Goal: Communication & Community: Participate in discussion

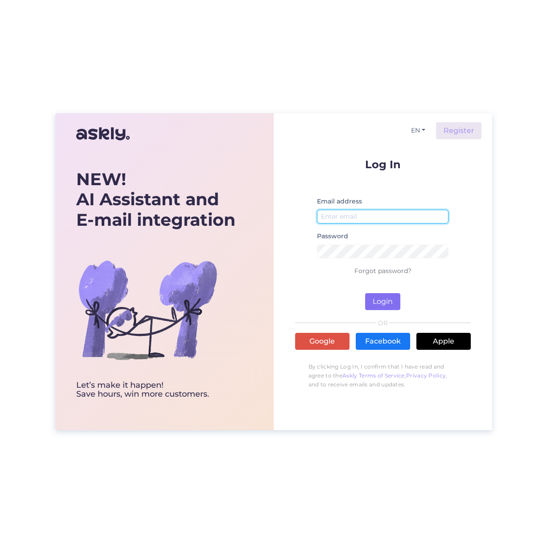
type input "[EMAIL_ADDRESS][DOMAIN_NAME]"
click at [374, 305] on button "Login" at bounding box center [382, 301] width 35 height 17
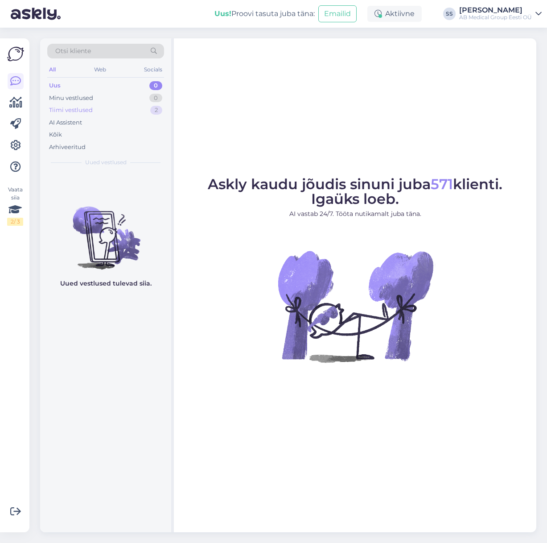
click at [103, 110] on div "Tiimi vestlused 2" at bounding box center [105, 110] width 117 height 12
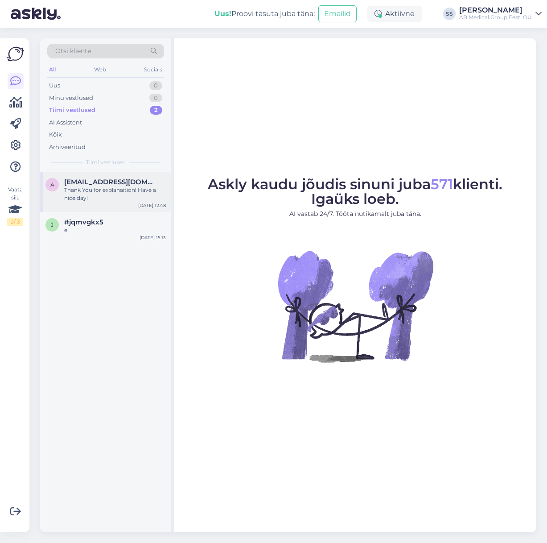
click at [114, 187] on div "Thank You for explanaition! Have a nice day!" at bounding box center [115, 194] width 102 height 16
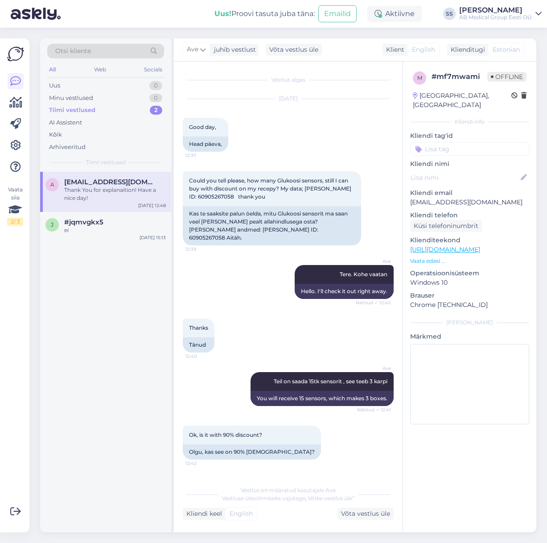
scroll to position [406, 0]
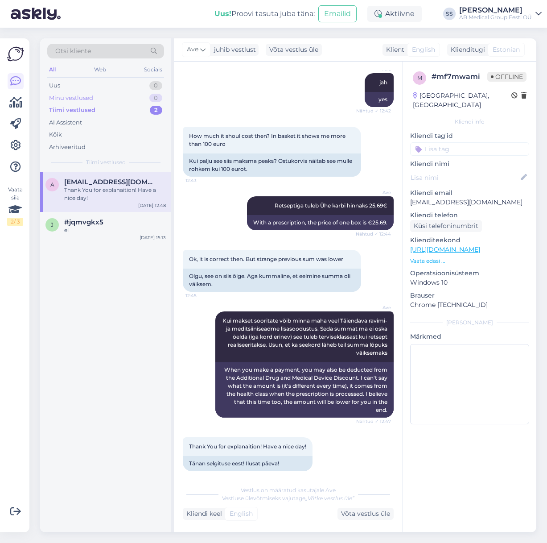
click at [86, 99] on div "Minu vestlused" at bounding box center [71, 98] width 44 height 9
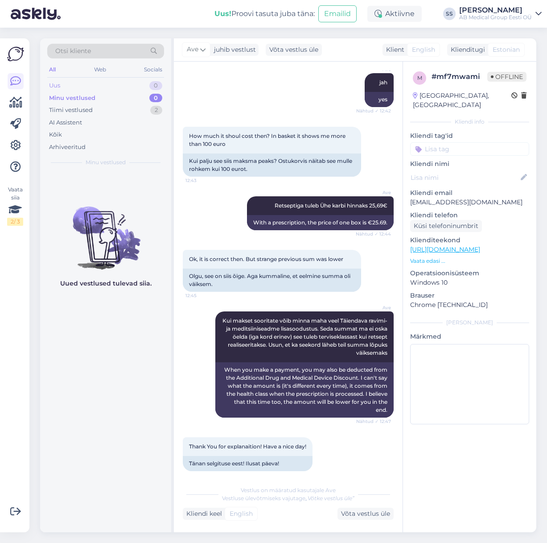
click at [85, 86] on div "Uus 0" at bounding box center [105, 85] width 117 height 12
click at [482, 8] on div "[PERSON_NAME]" at bounding box center [495, 10] width 73 height 7
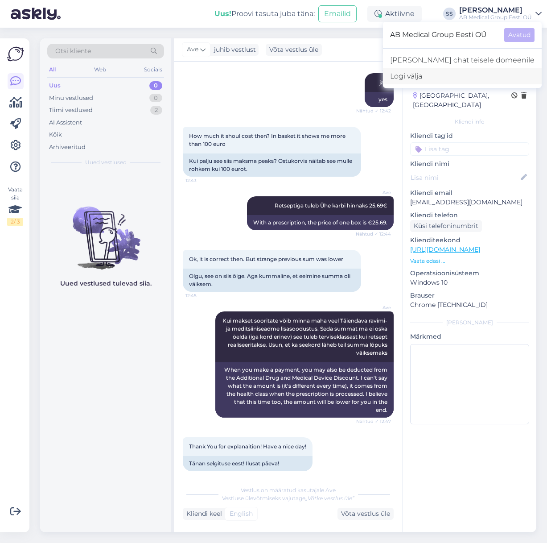
click at [416, 75] on div "Logi välja" at bounding box center [462, 76] width 159 height 16
